Goal: Information Seeking & Learning: Understand process/instructions

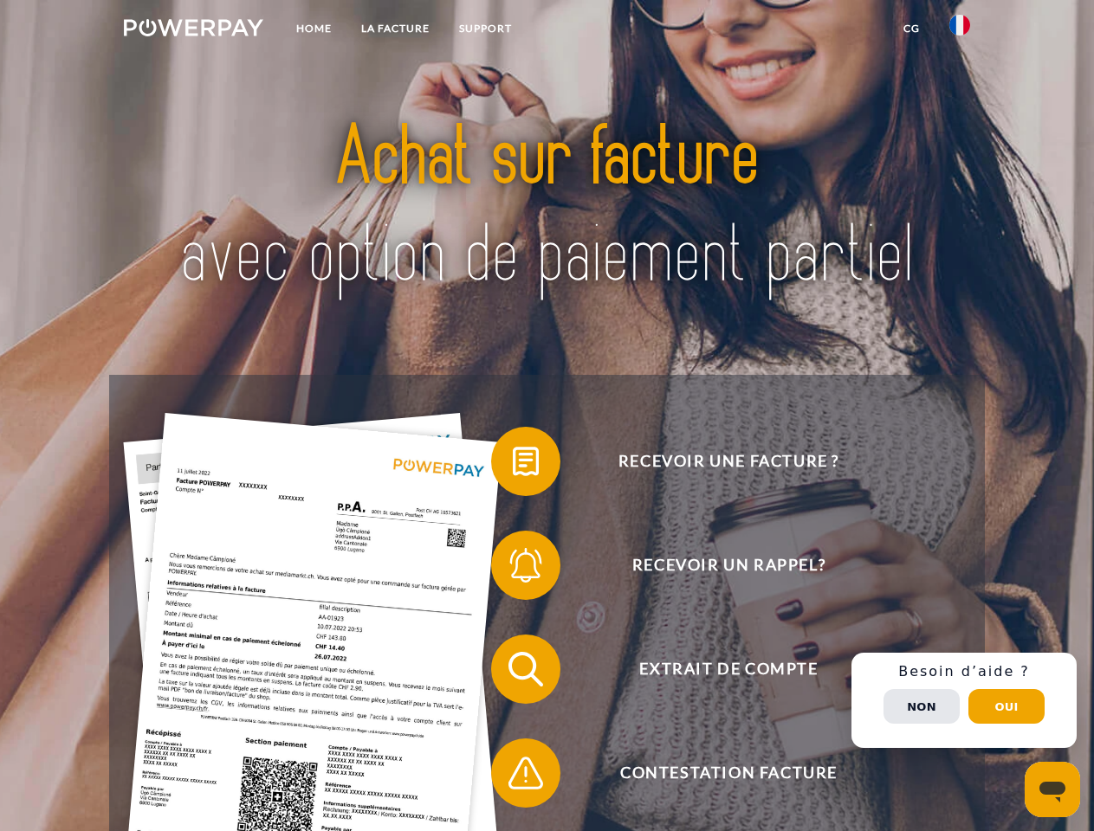
click at [193, 30] on img at bounding box center [193, 27] width 139 height 17
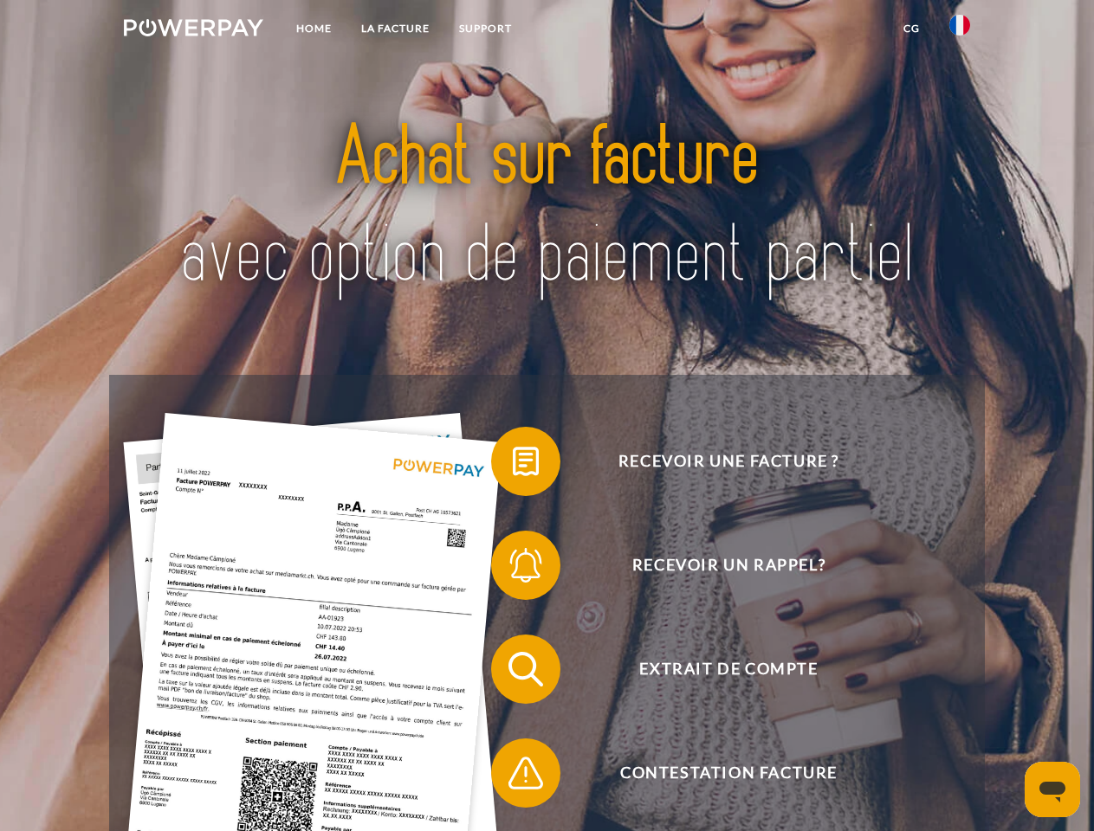
click at [960, 30] on img at bounding box center [959, 25] width 21 height 21
click at [911, 29] on link "CG" at bounding box center [912, 28] width 46 height 31
click at [513, 465] on span at bounding box center [499, 461] width 87 height 87
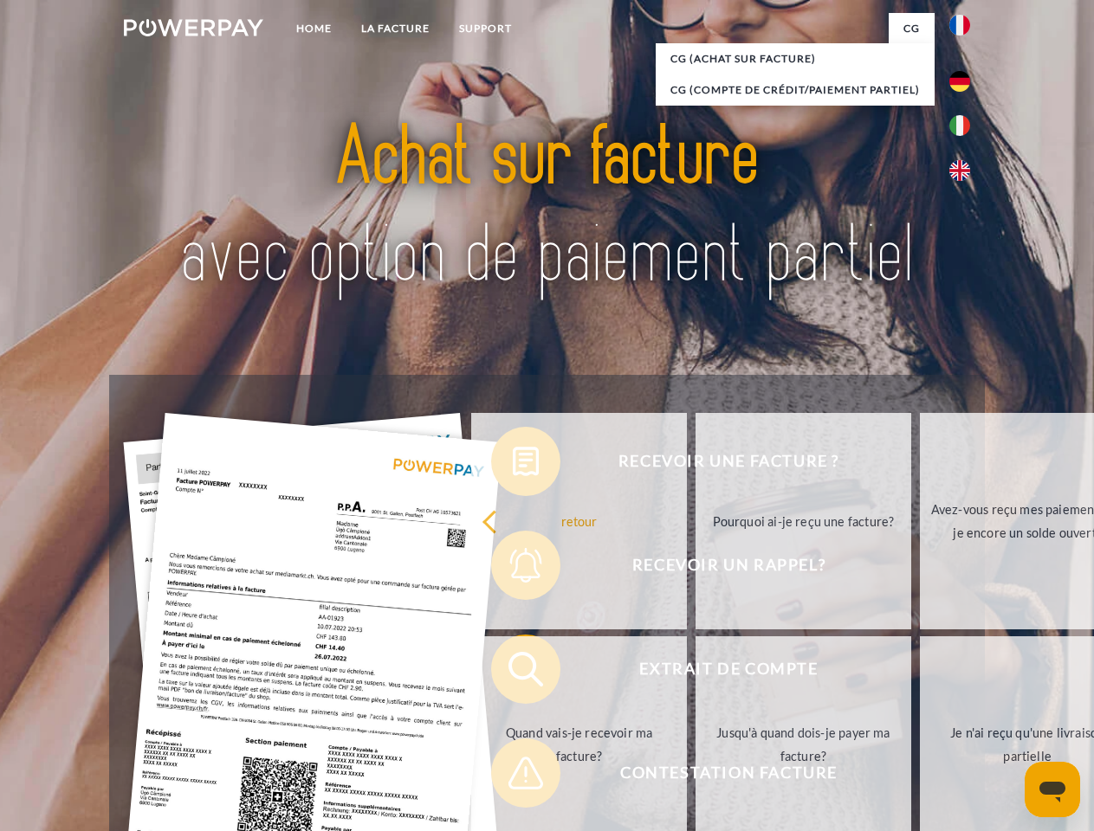
click at [513, 569] on div "Recevoir une facture ? Recevoir un rappel? Extrait de compte retour" at bounding box center [546, 721] width 875 height 693
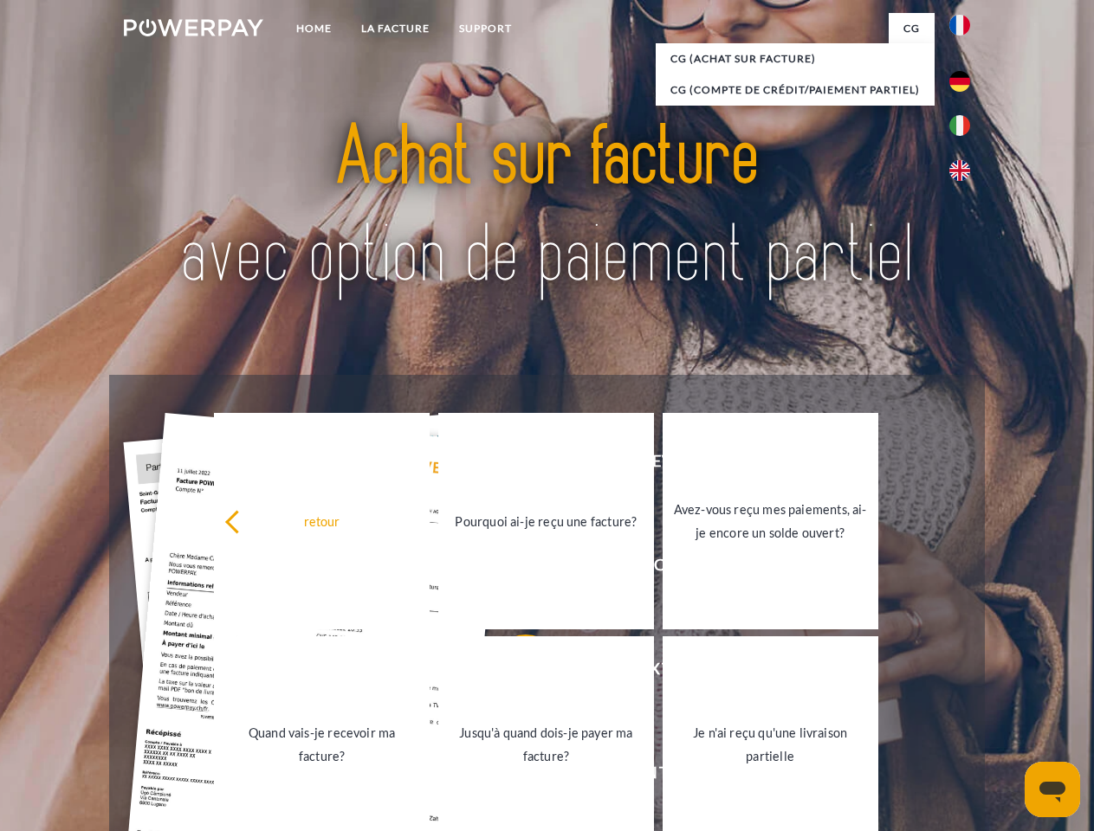
click at [513, 673] on link "Jusqu'à quand dois-je payer ma facture?" at bounding box center [546, 745] width 216 height 217
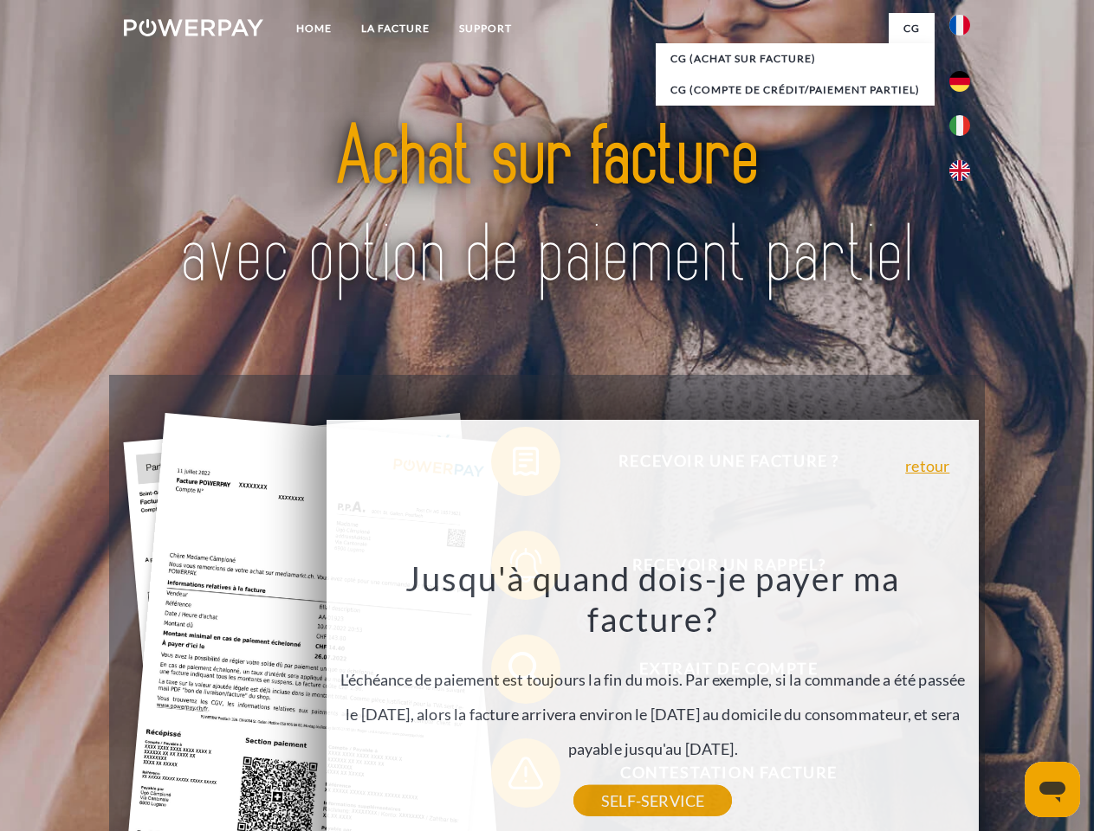
click at [513, 777] on div "Recevoir une facture ? Recevoir un rappel? Extrait de compte retour" at bounding box center [546, 721] width 875 height 693
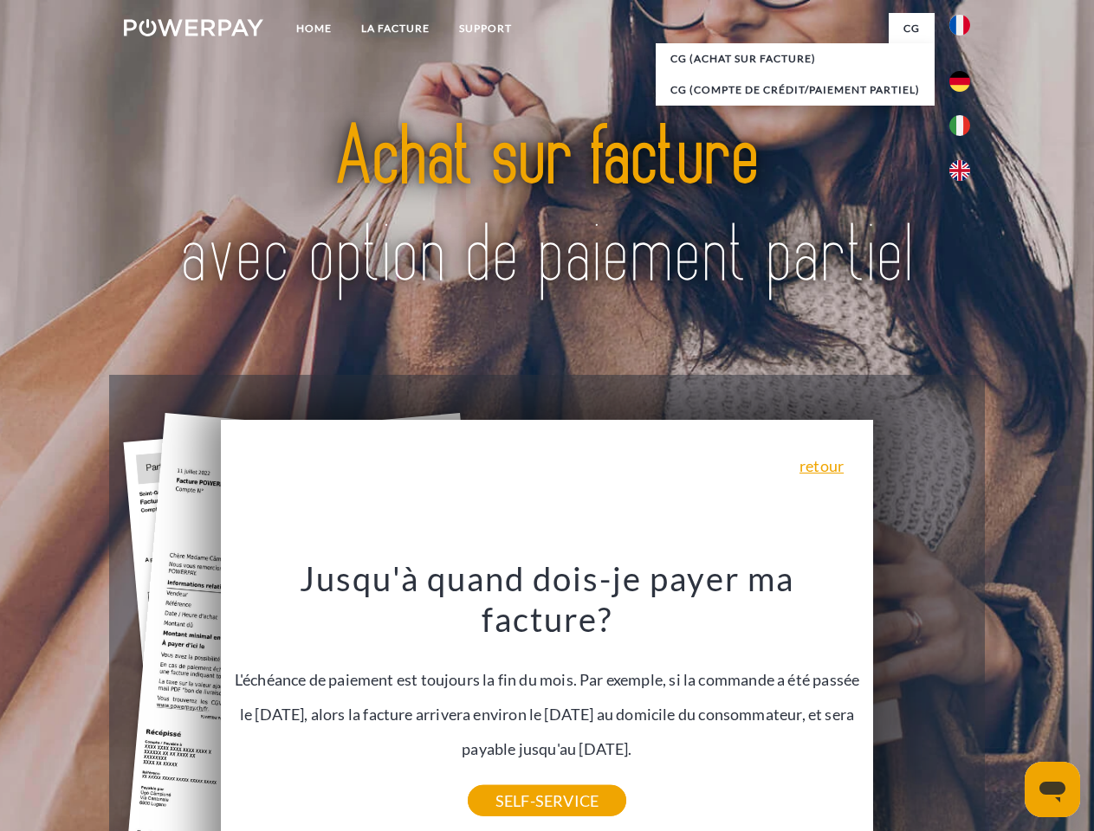
click at [964, 701] on div "Recevoir une facture ? Recevoir un rappel? Extrait de compte retour" at bounding box center [546, 721] width 875 height 693
click at [922, 704] on span "Extrait de compte" at bounding box center [728, 669] width 424 height 69
click at [1006, 707] on header "Home LA FACTURE Support" at bounding box center [547, 598] width 1094 height 1196
